Goal: Contribute content

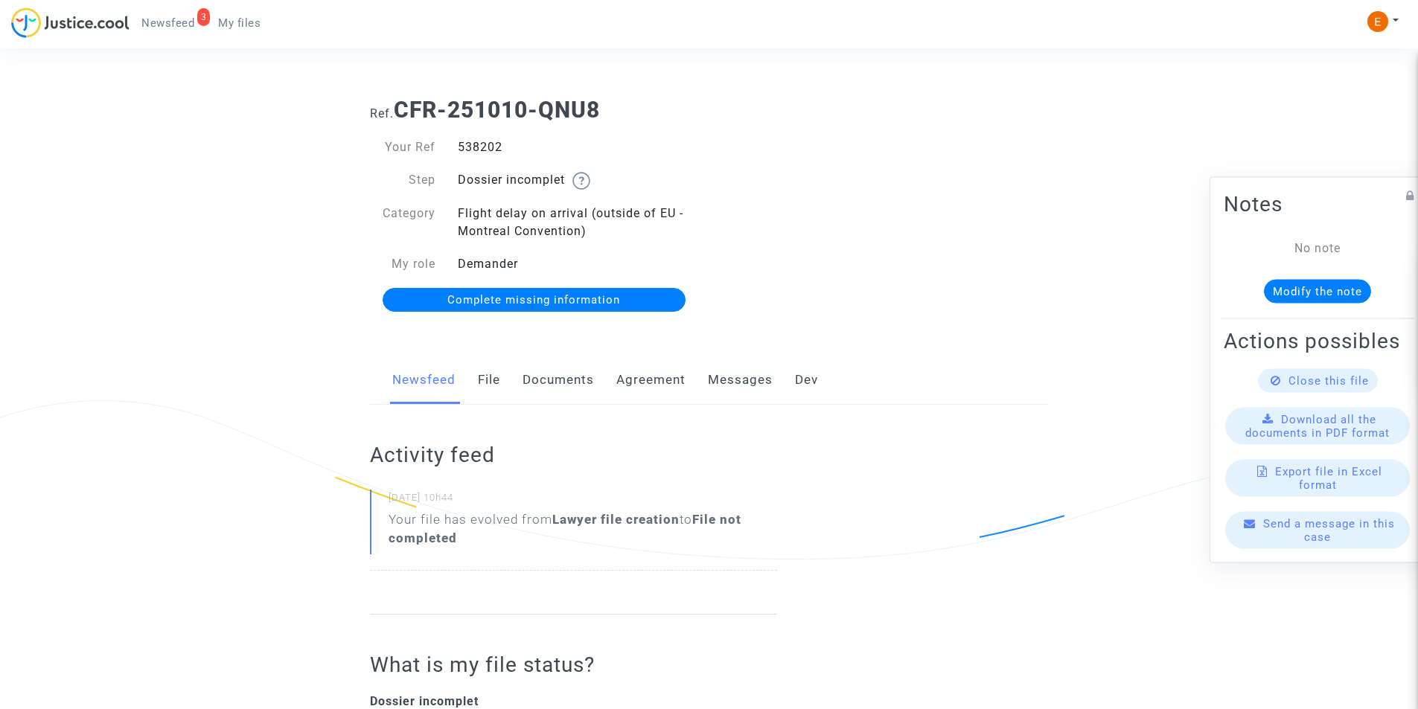
click at [574, 383] on link "Documents" at bounding box center [557, 380] width 71 height 49
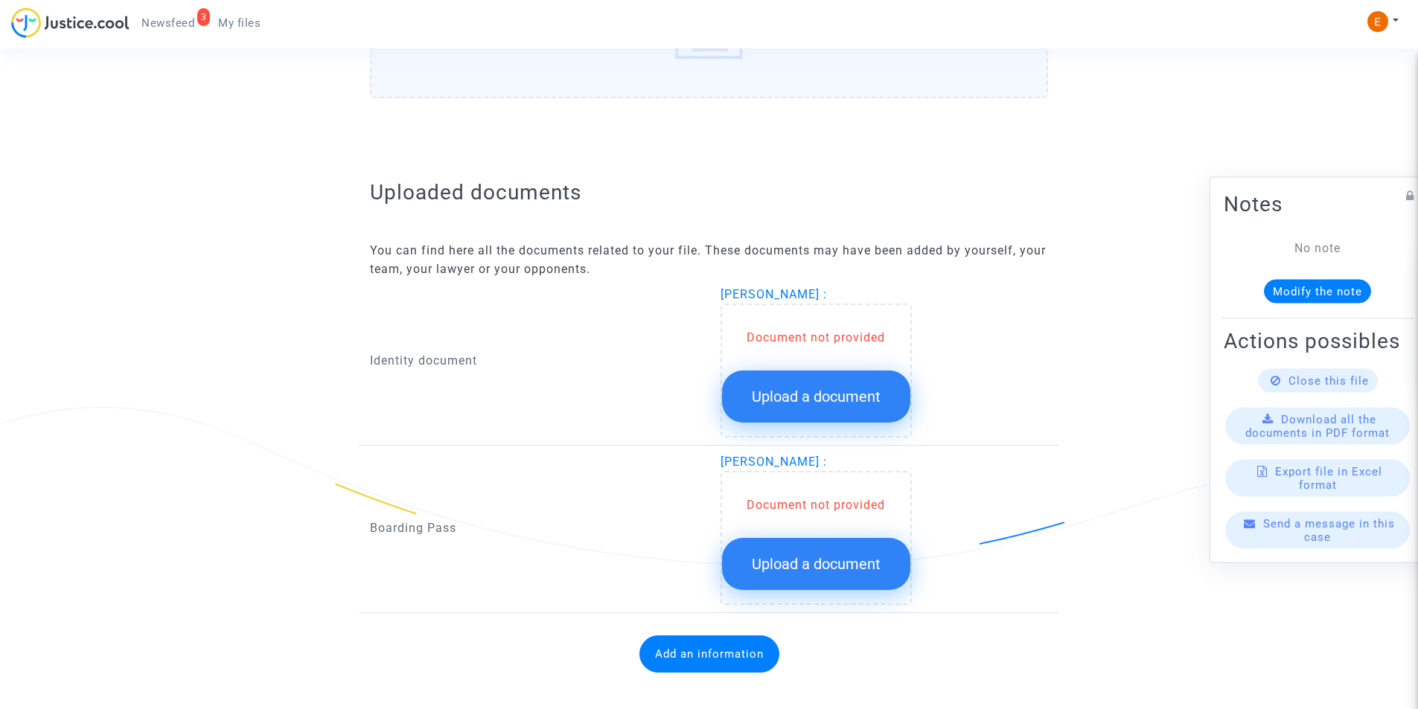
scroll to position [798, 0]
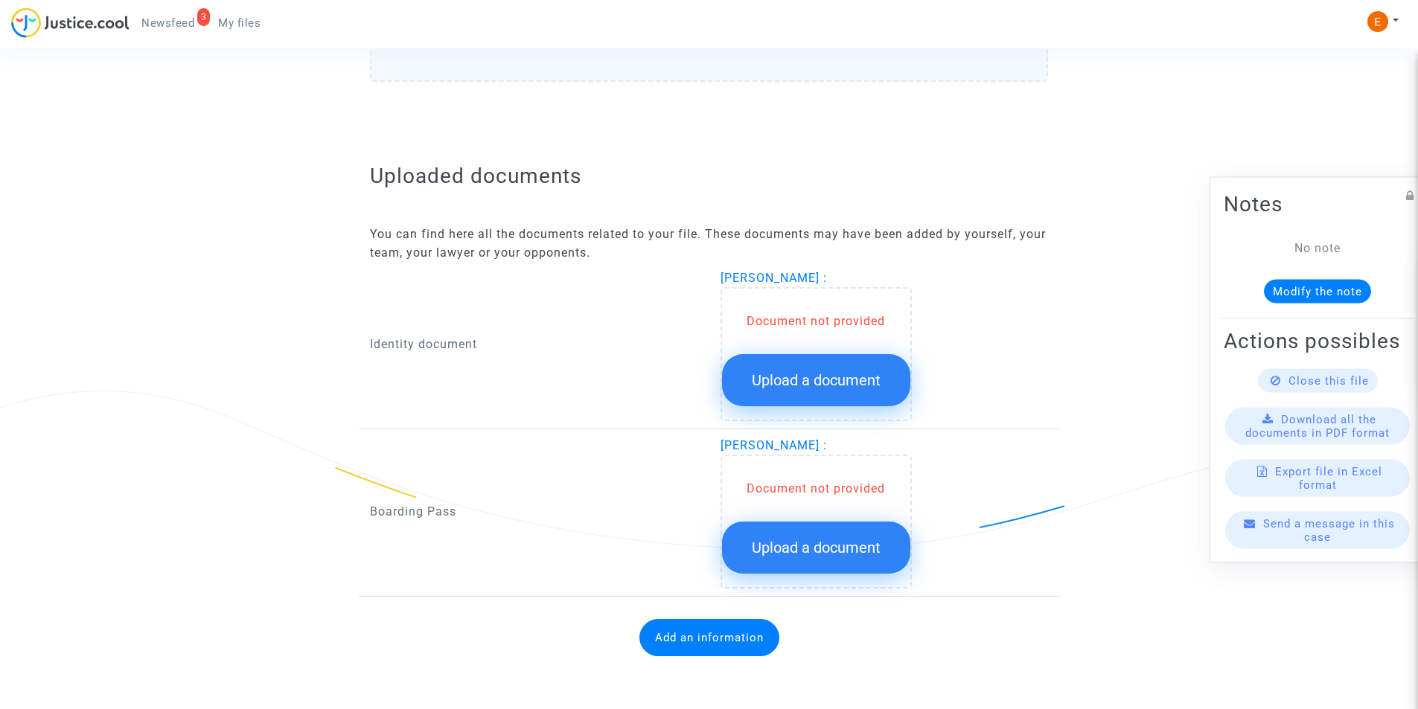
click at [761, 373] on span "Upload a document" at bounding box center [816, 380] width 129 height 18
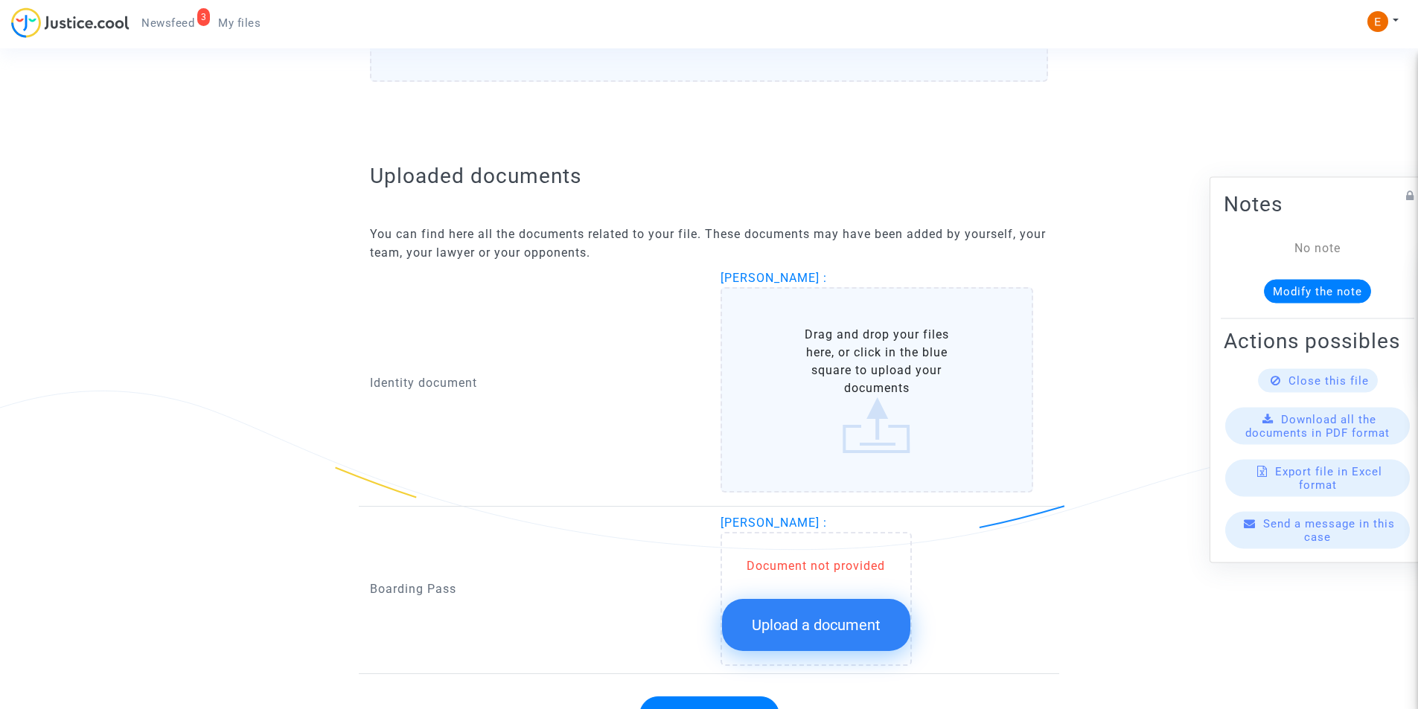
click at [857, 374] on label "Drag and drop your files here, or click in the blue square to upload your docum…" at bounding box center [876, 389] width 313 height 205
click at [0, 0] on input "Drag and drop your files here, or click in the blue square to upload your docum…" at bounding box center [0, 0] width 0 height 0
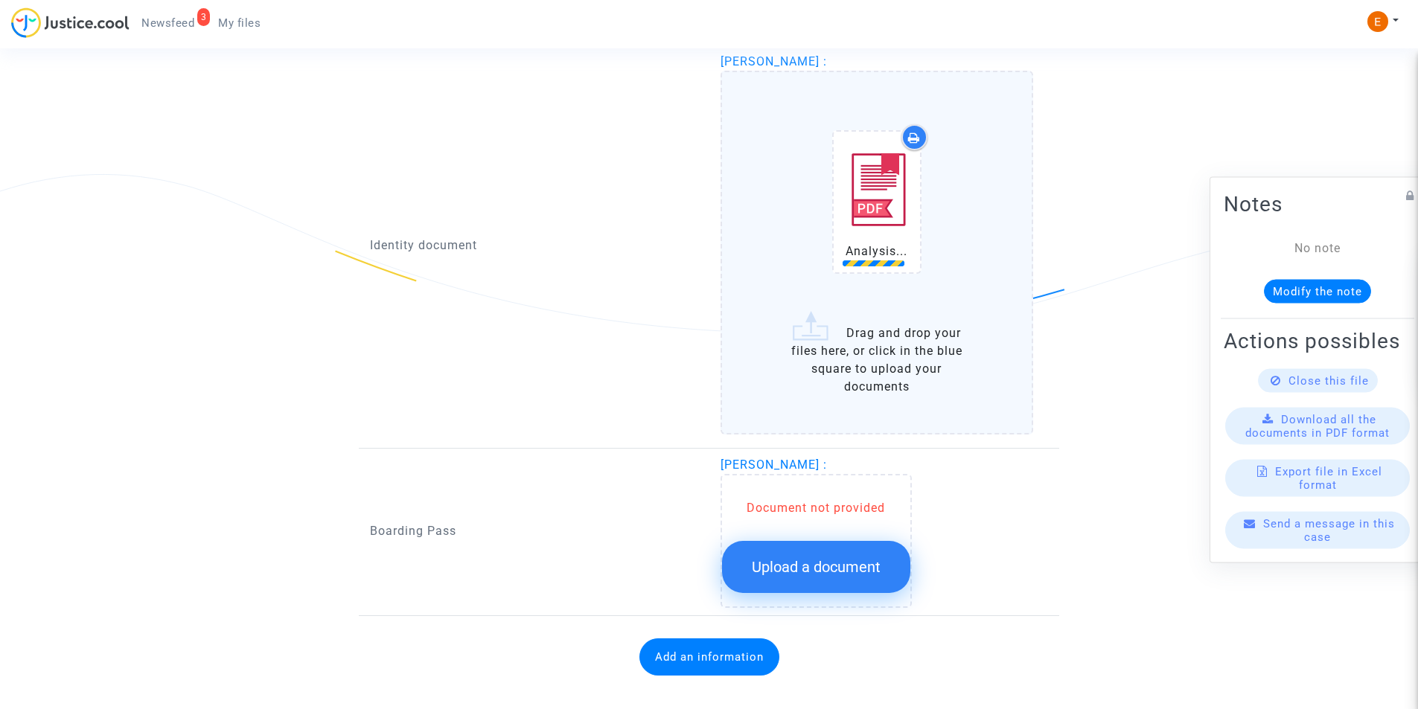
scroll to position [1022, 0]
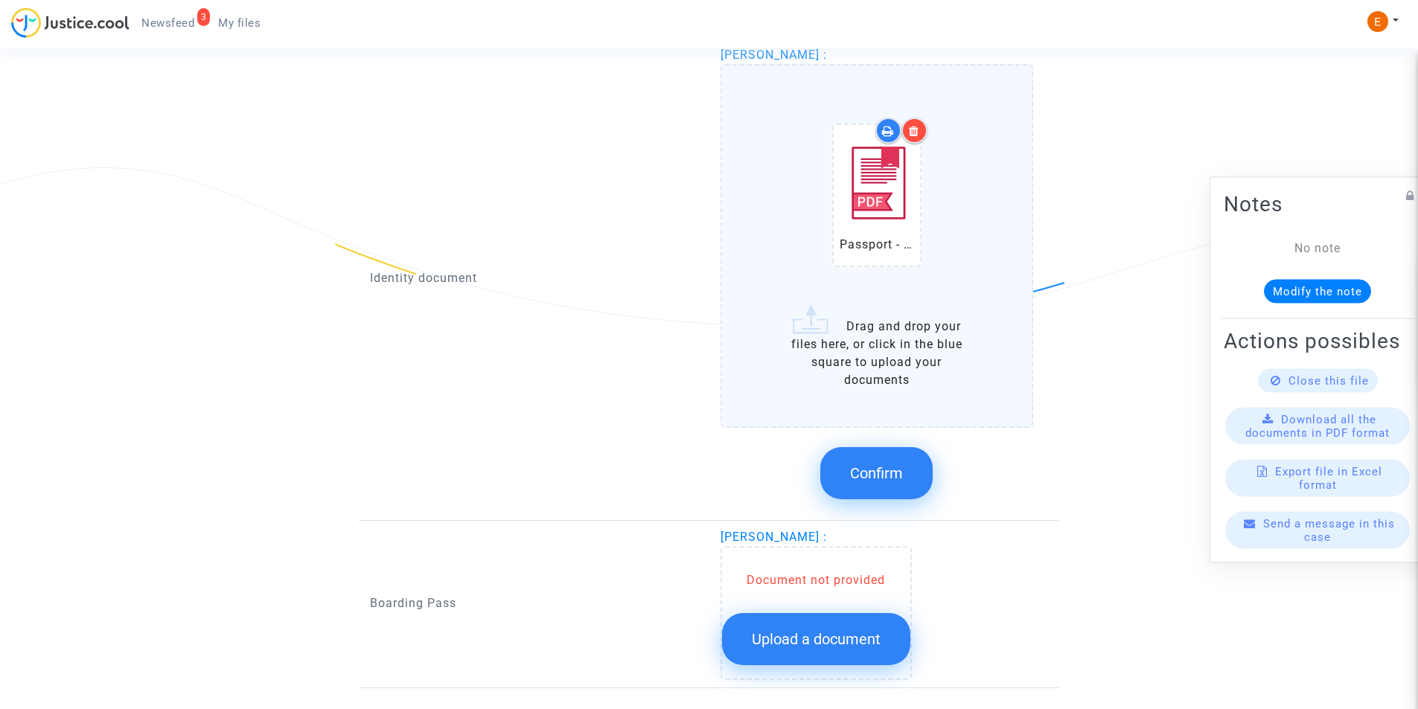
click at [897, 458] on button "Confirm" at bounding box center [876, 473] width 112 height 52
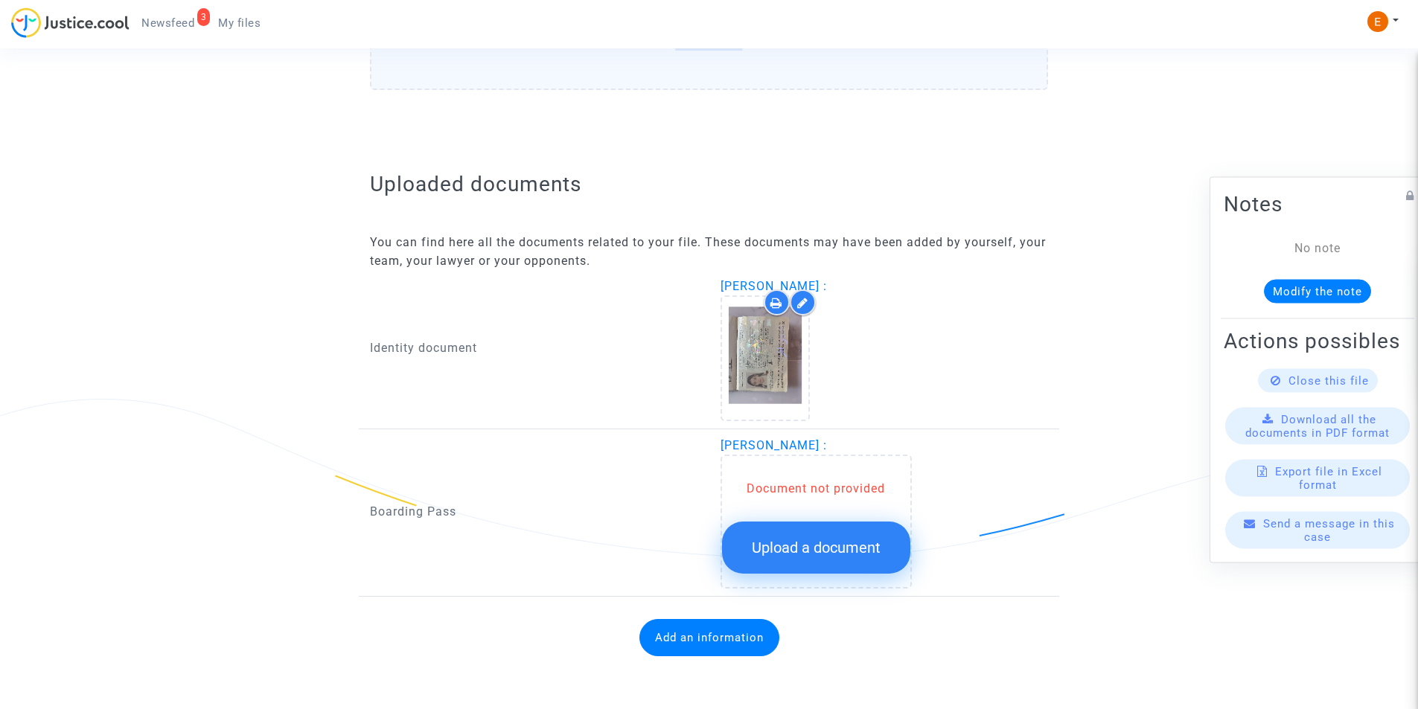
click at [840, 554] on span "Upload a document" at bounding box center [816, 548] width 129 height 18
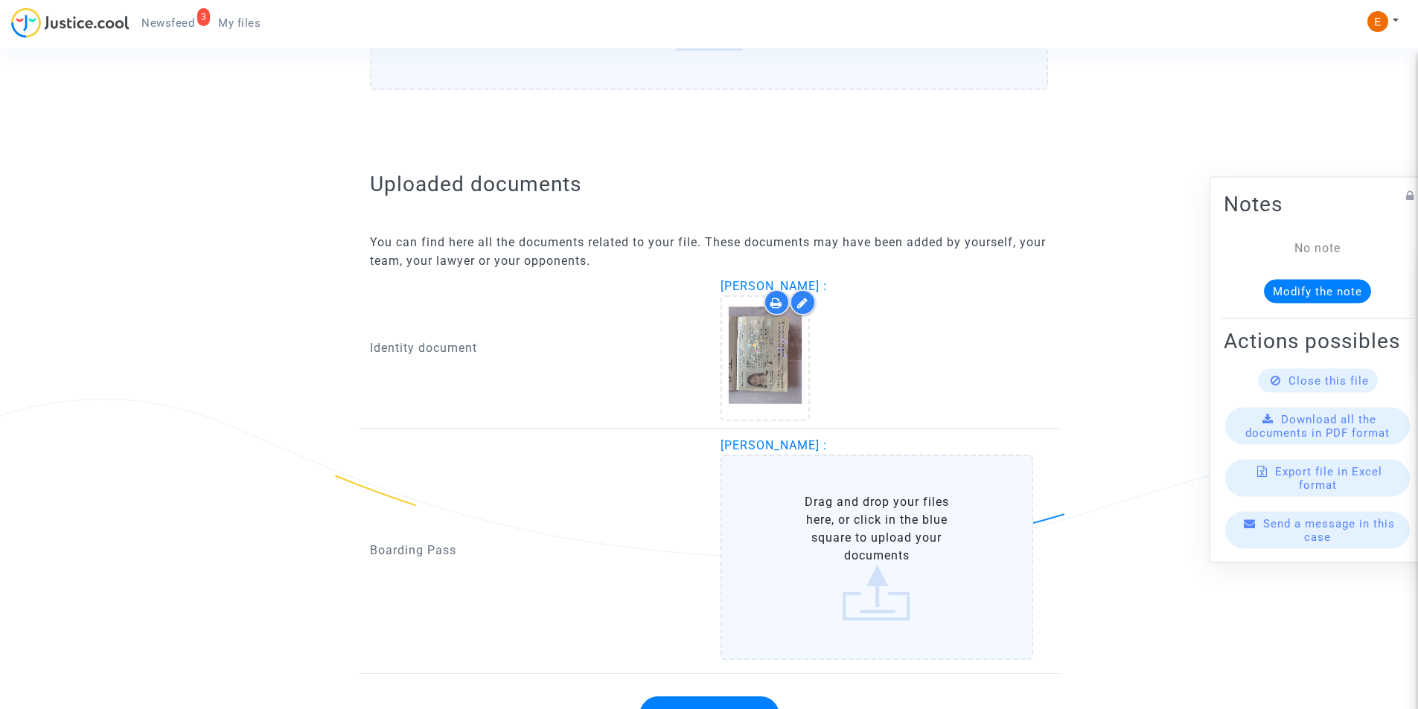
click at [978, 551] on label "Drag and drop your files here, or click in the blue square to upload your docum…" at bounding box center [876, 557] width 313 height 205
click at [0, 0] on input "Drag and drop your files here, or click in the blue square to upload your docum…" at bounding box center [0, 0] width 0 height 0
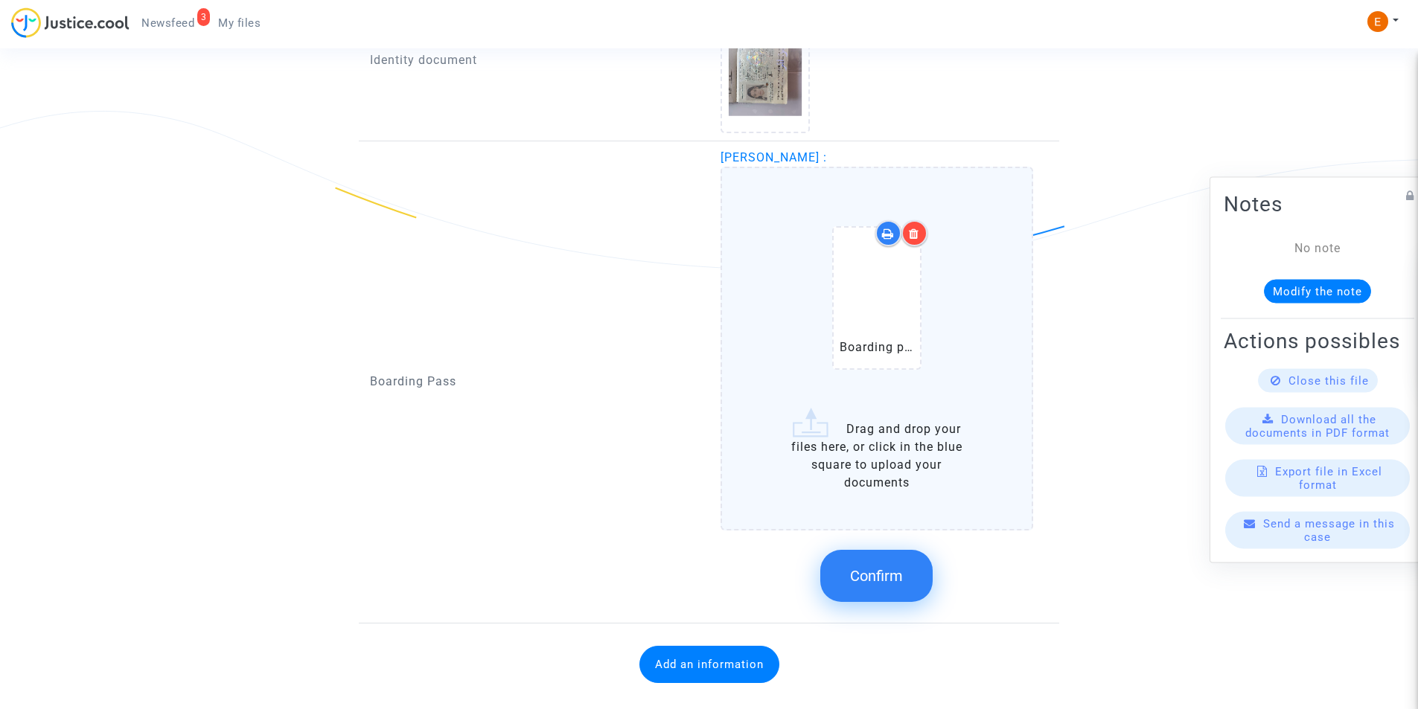
scroll to position [1088, 0]
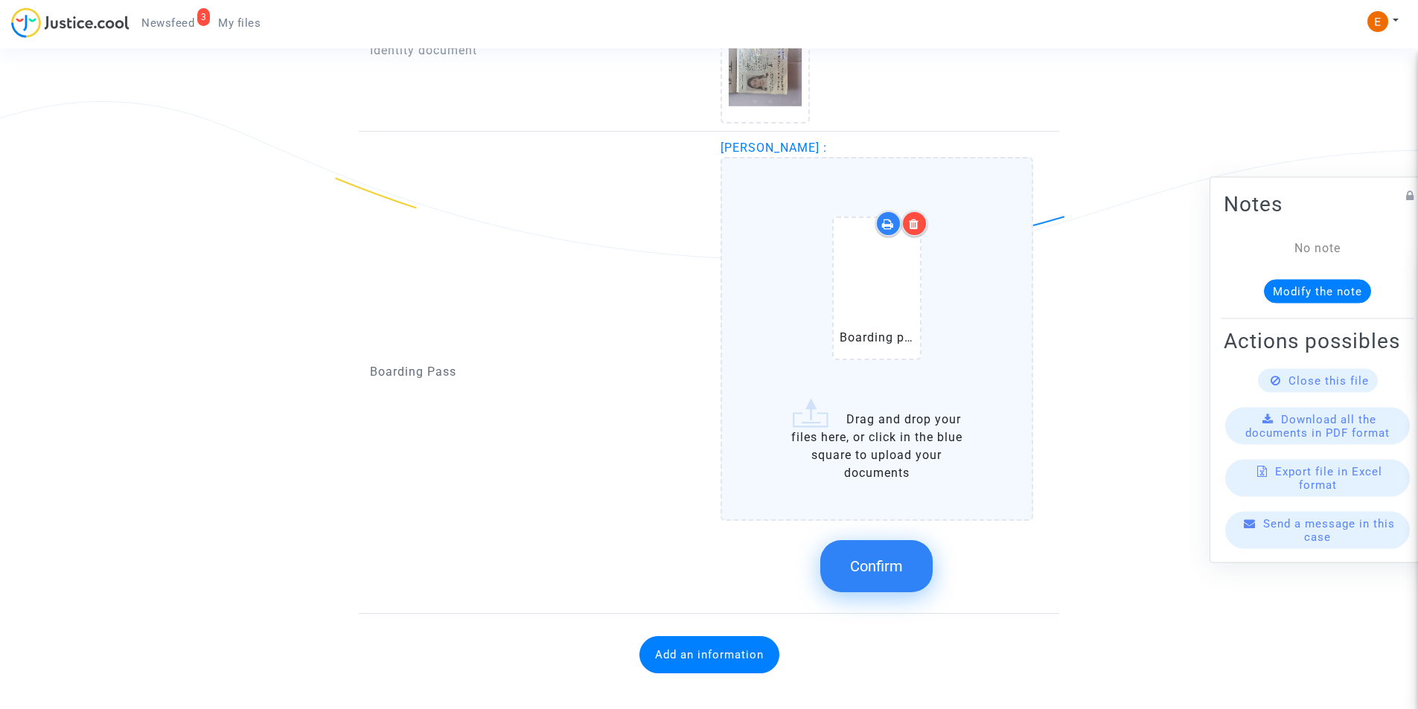
click at [903, 561] on span "Confirm" at bounding box center [876, 566] width 53 height 18
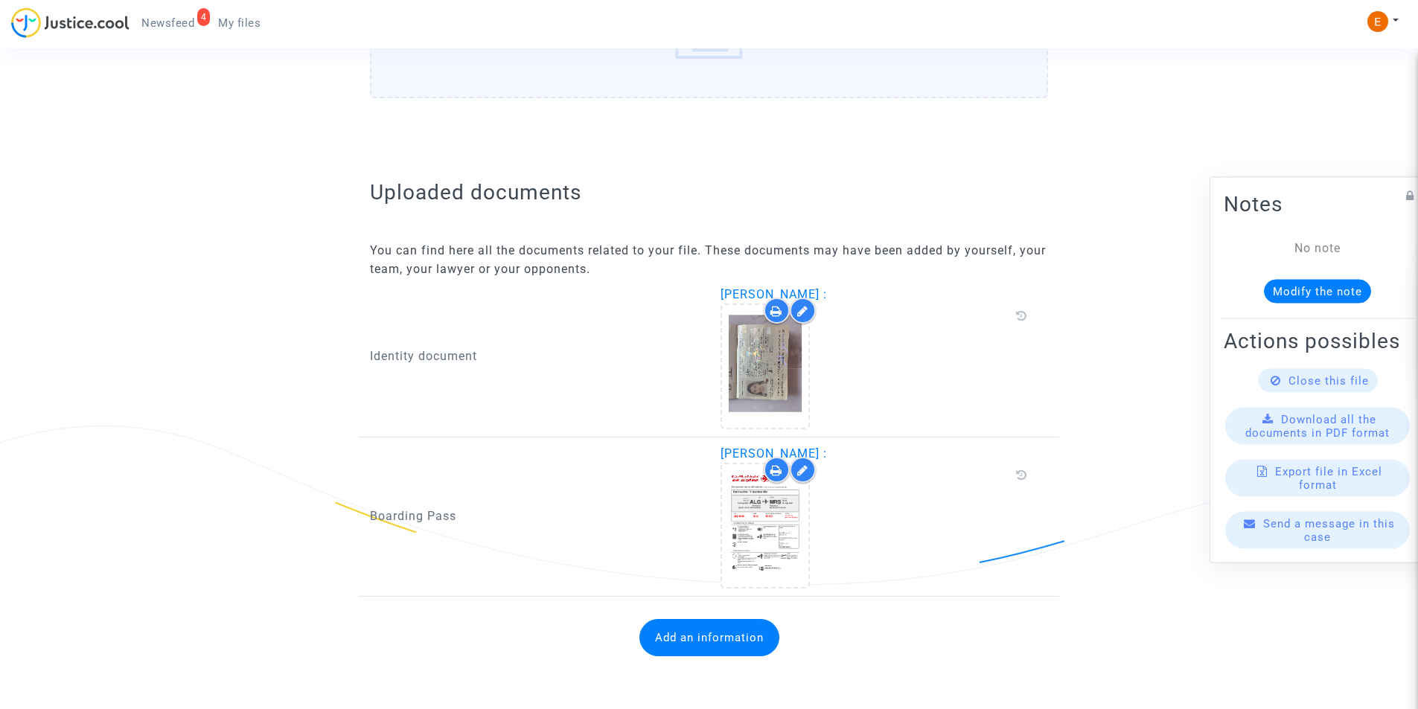
scroll to position [764, 0]
click at [147, 22] on span "Newsfeed" at bounding box center [167, 22] width 53 height 13
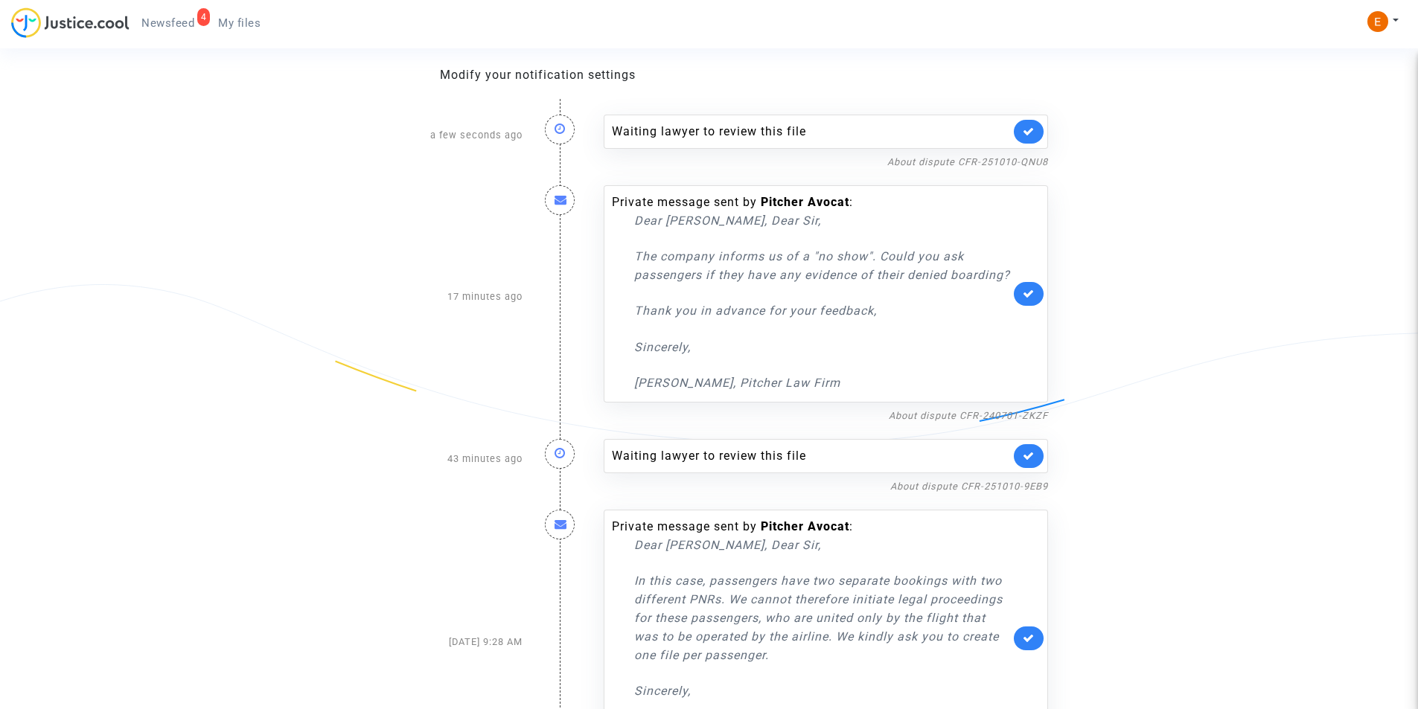
scroll to position [230, 0]
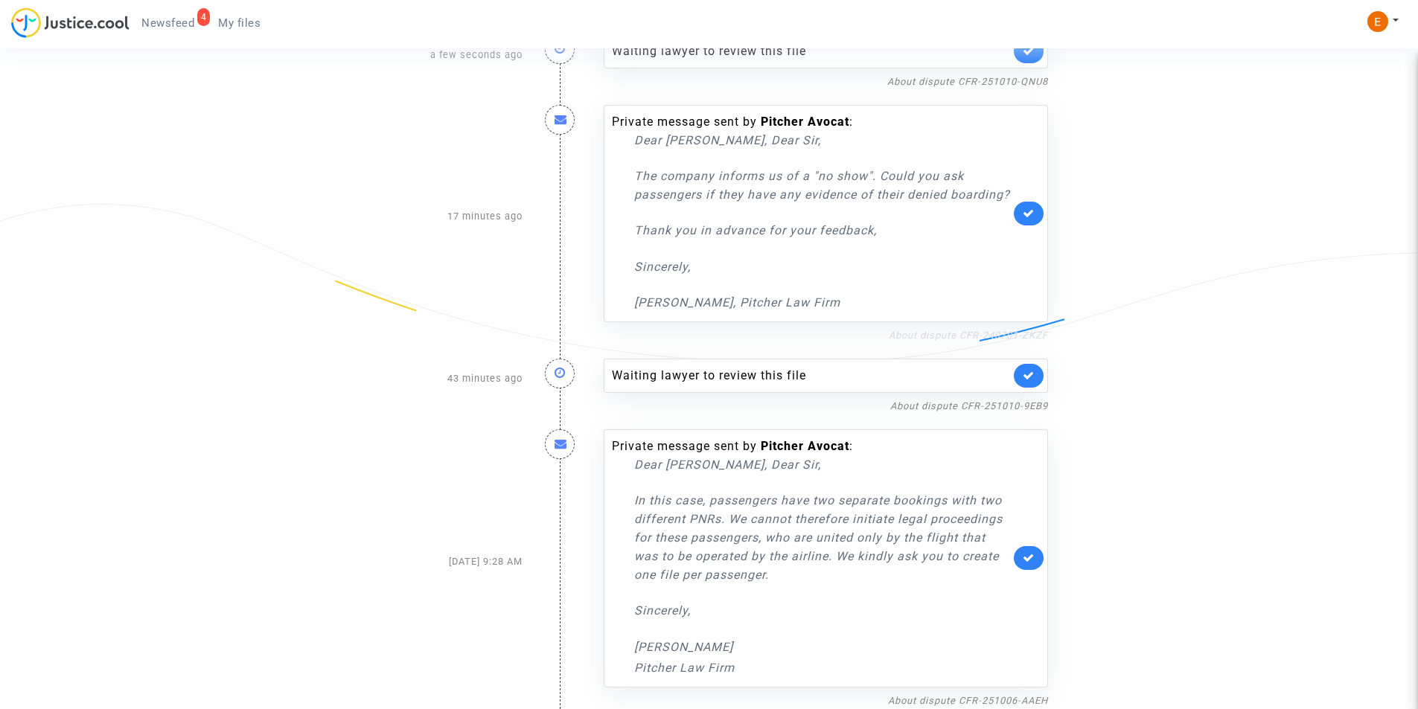
click at [938, 336] on link "About dispute CFR-240701-ZKZF" at bounding box center [968, 335] width 159 height 11
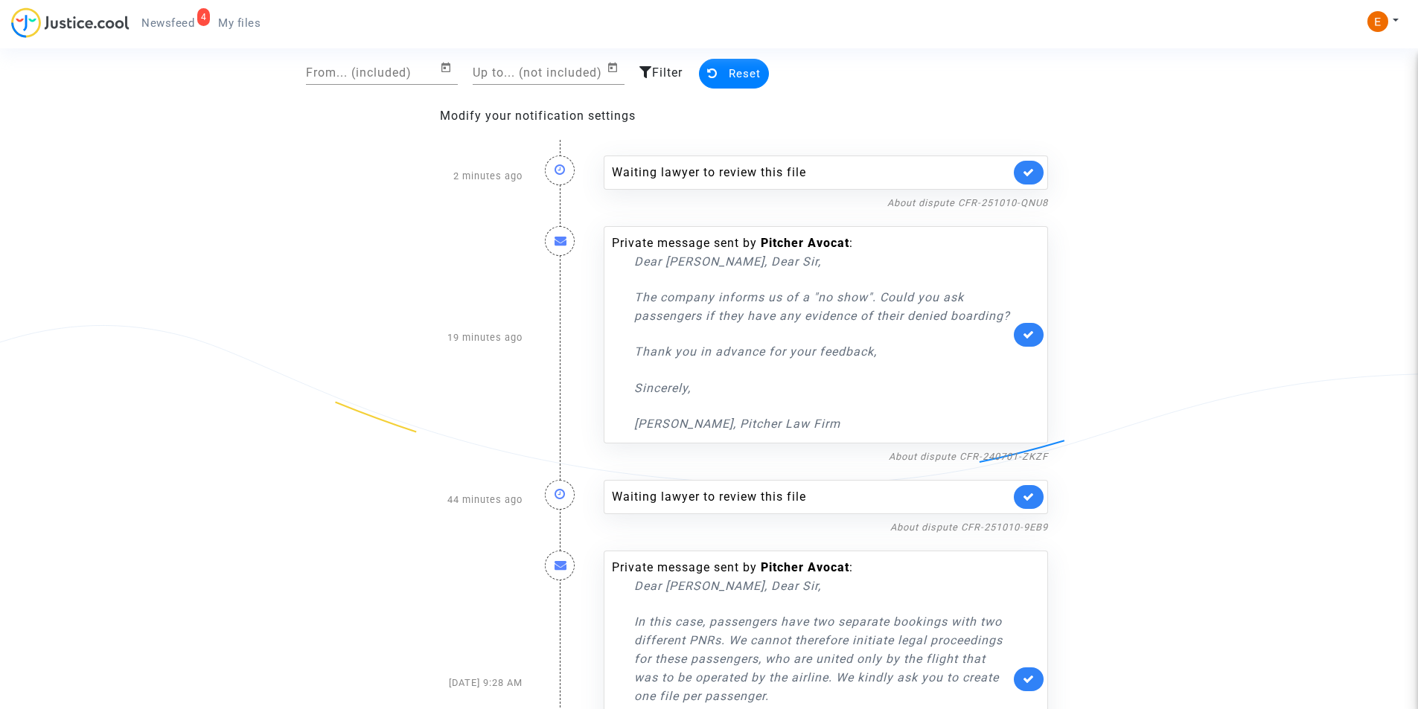
scroll to position [0, 0]
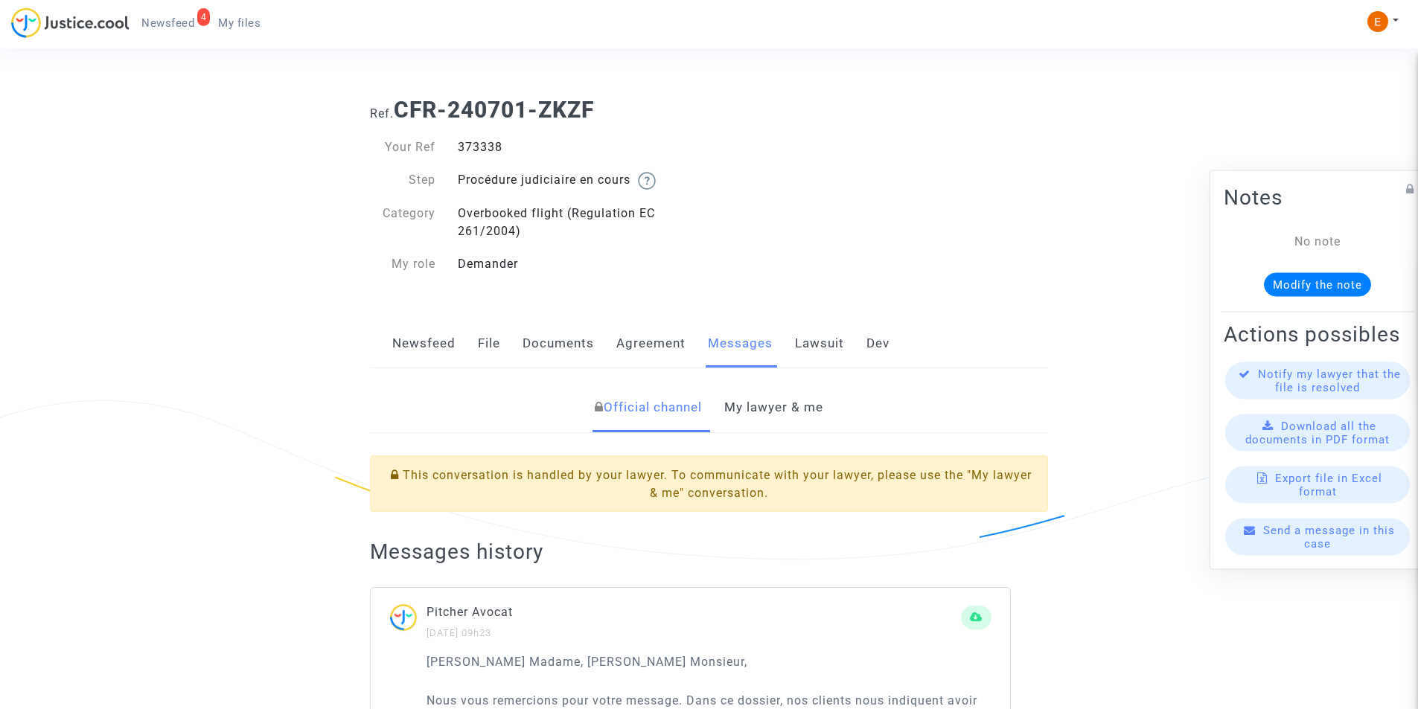
click at [476, 146] on div "373338" at bounding box center [578, 147] width 263 height 18
copy div "373338"
